Goal: Transaction & Acquisition: Subscribe to service/newsletter

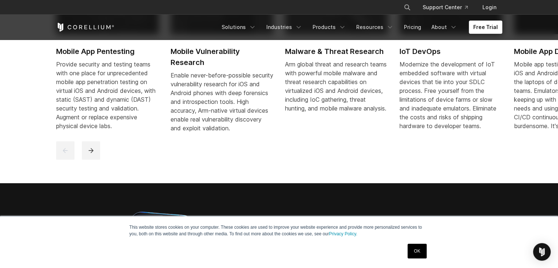
scroll to position [424, 0]
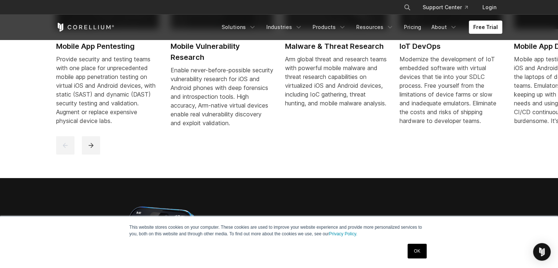
click at [0, 83] on section "Purpose-built solutions for research, development, and testing. High-precision …" at bounding box center [279, 23] width 558 height 308
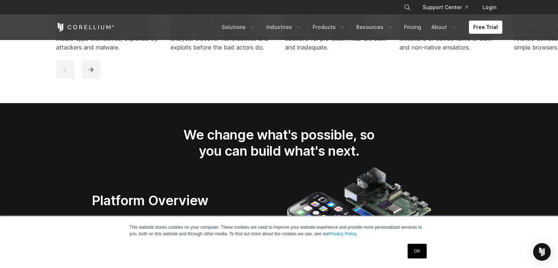
scroll to position [1028, 0]
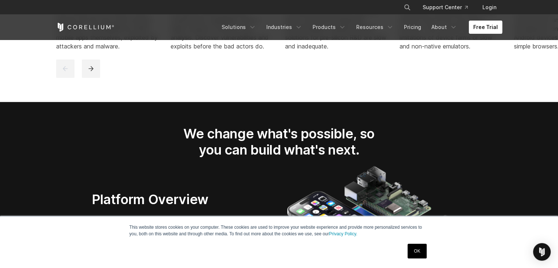
click at [474, 31] on link "Free Trial" at bounding box center [485, 27] width 33 height 13
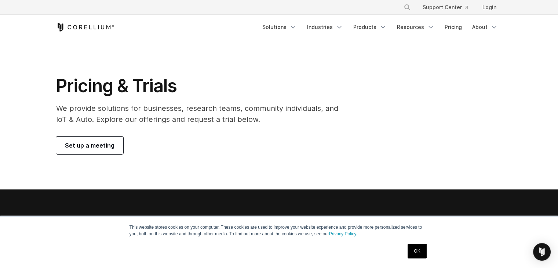
click at [109, 144] on span "Set up a meeting" at bounding box center [90, 145] width 50 height 9
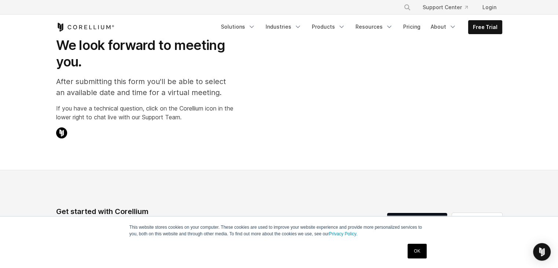
select select "**"
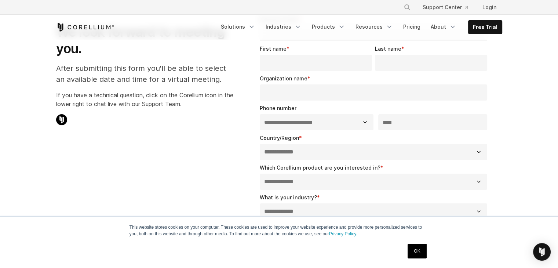
scroll to position [61, 0]
